Goal: Task Accomplishment & Management: Manage account settings

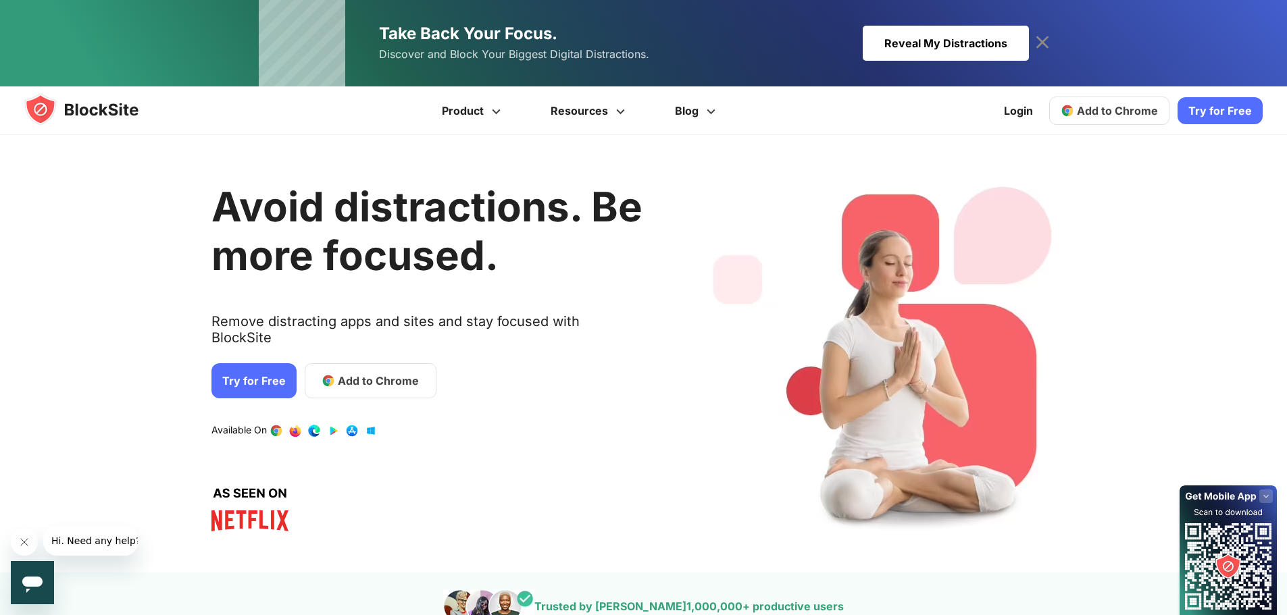
click at [1047, 40] on icon at bounding box center [1042, 43] width 22 height 22
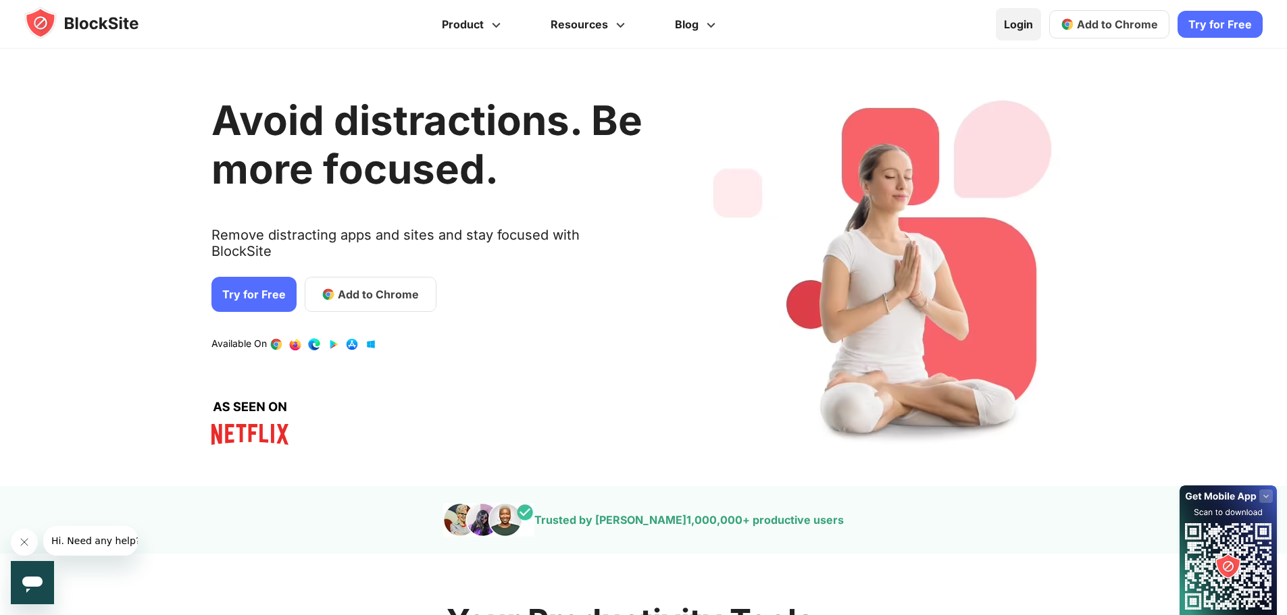
click at [1029, 23] on link "Login" at bounding box center [1018, 24] width 45 height 32
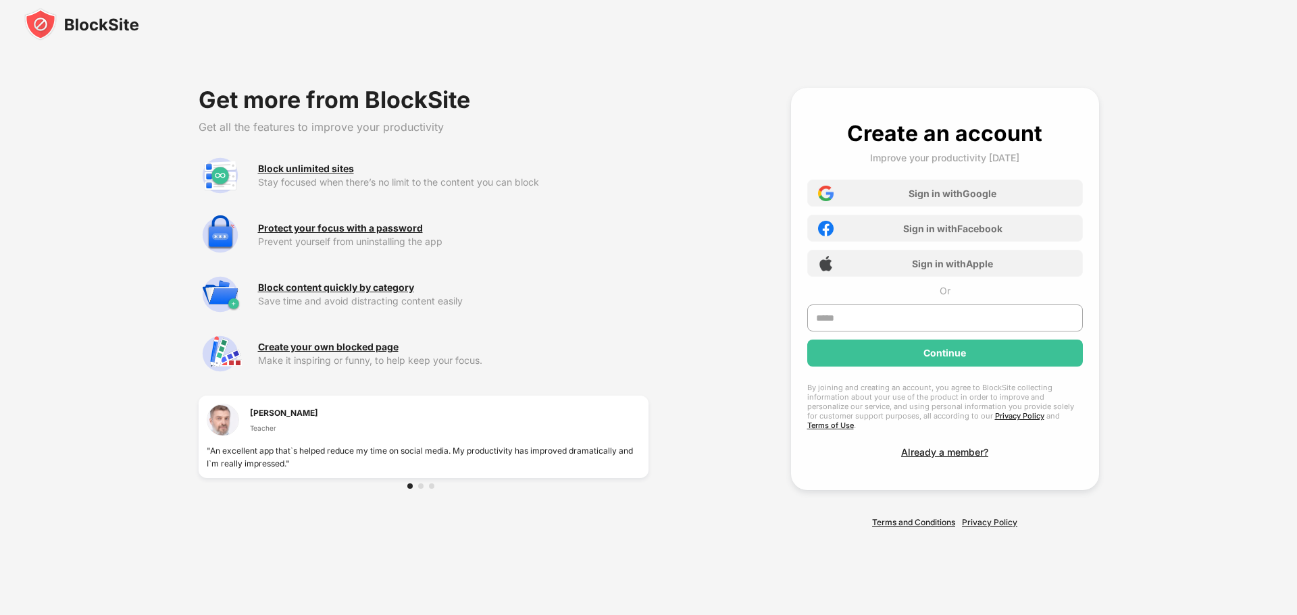
click at [66, 22] on img at bounding box center [81, 24] width 115 height 32
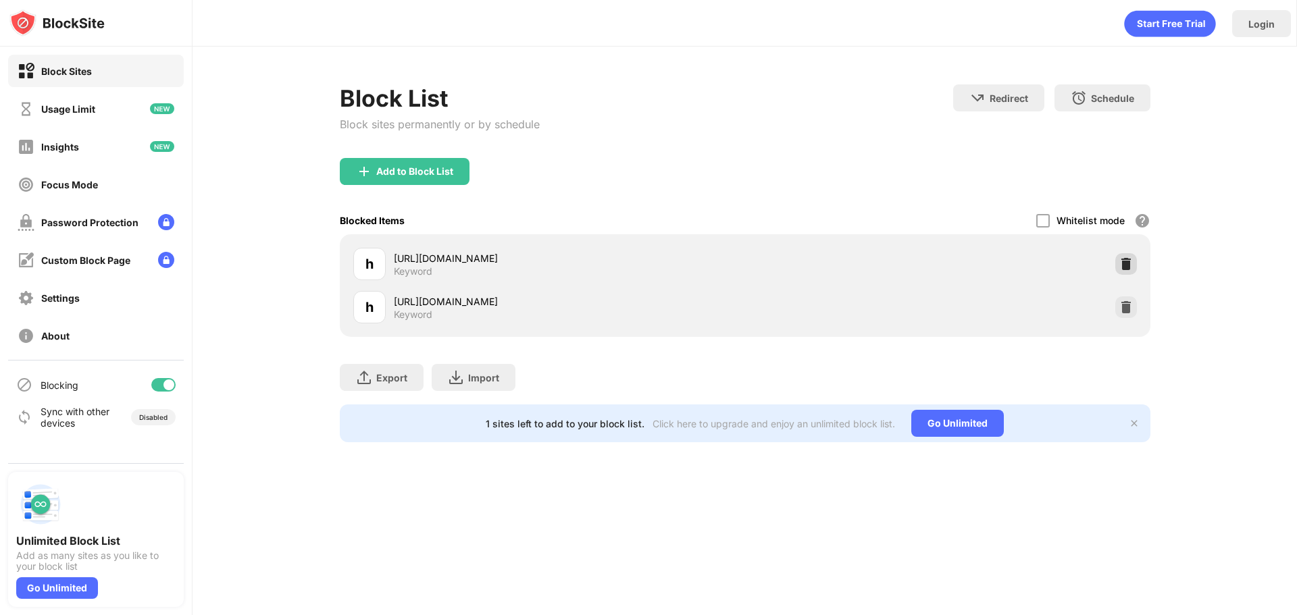
drag, startPoint x: 1119, startPoint y: 257, endPoint x: 1115, endPoint y: 238, distance: 19.3
click at [1118, 257] on div at bounding box center [1126, 264] width 22 height 22
